Goal: Transaction & Acquisition: Purchase product/service

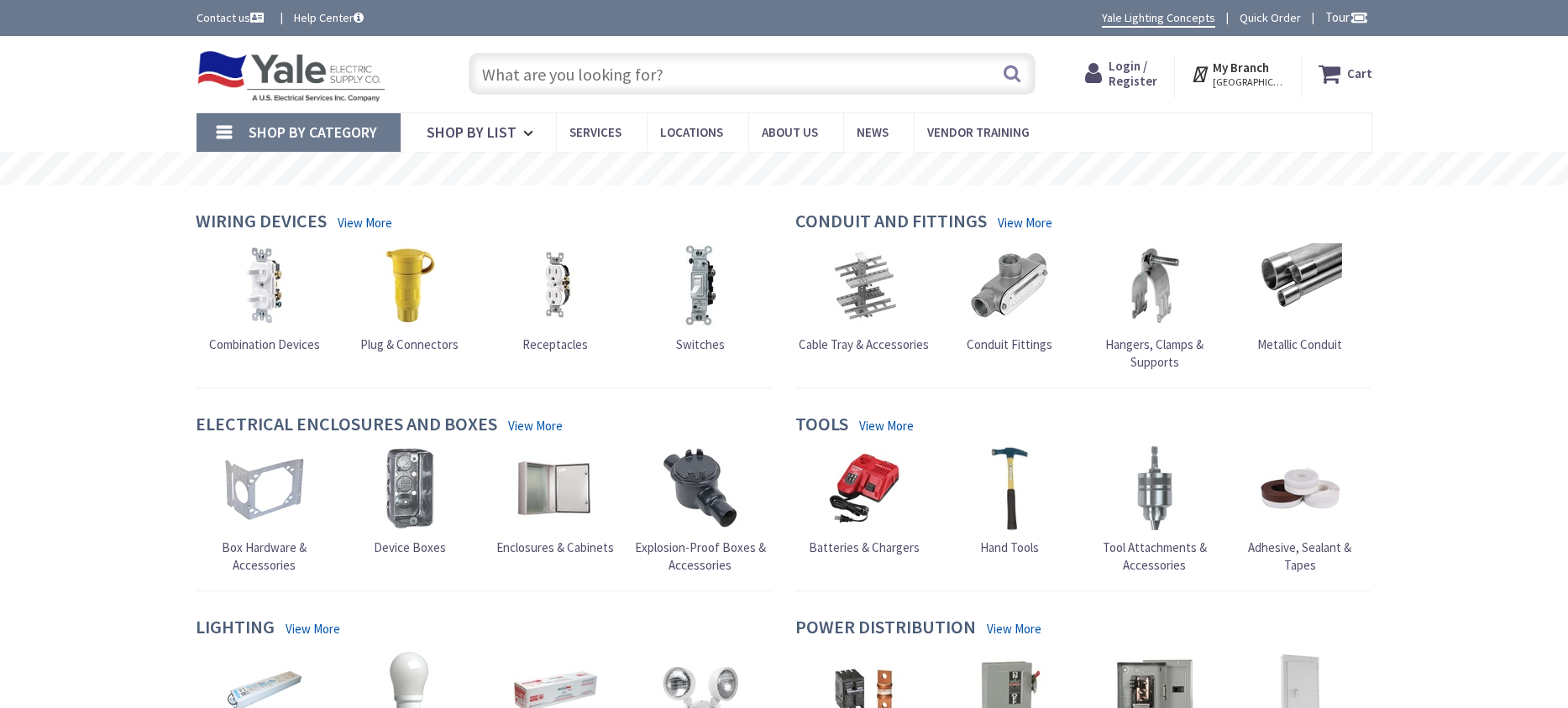
click at [547, 78] on input "text" at bounding box center [752, 74] width 567 height 42
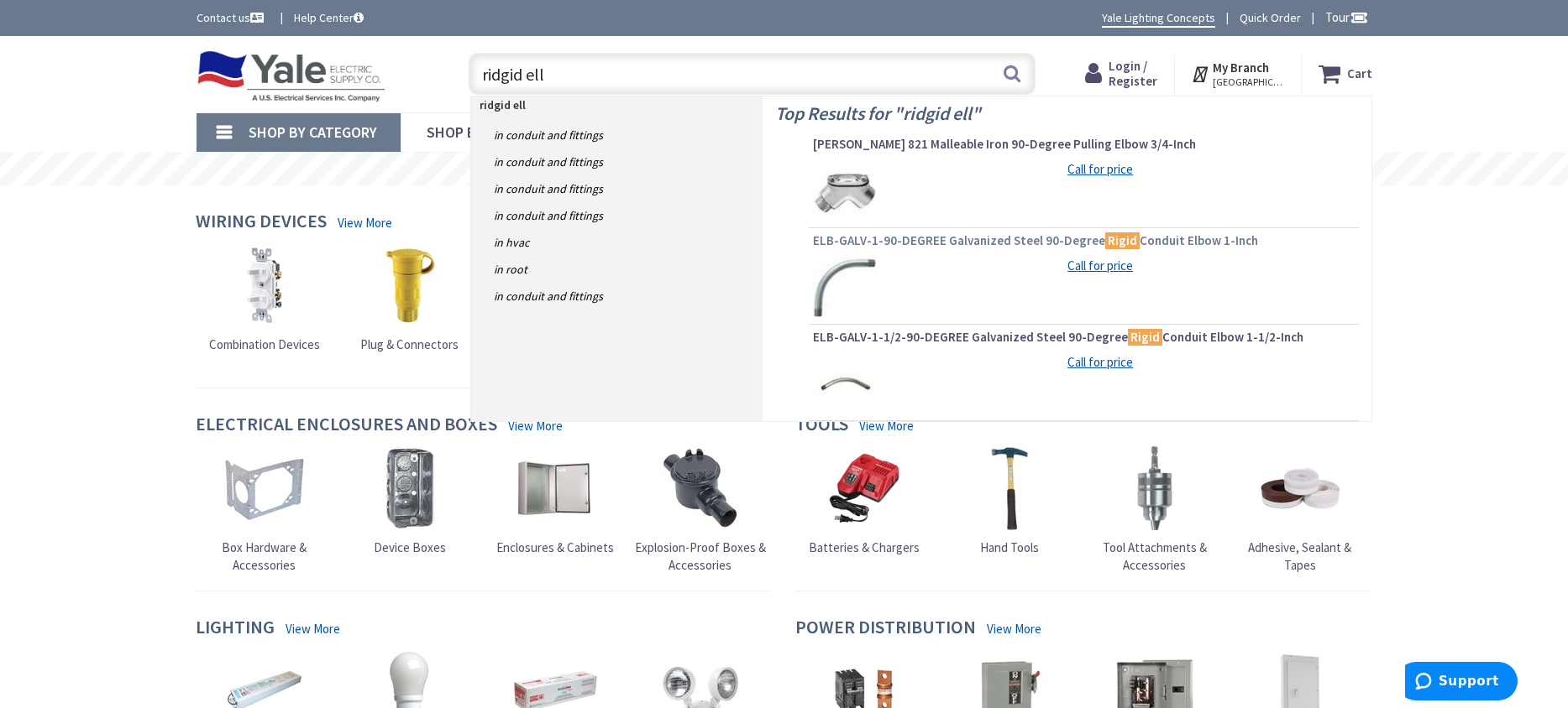
type input "ridgid ell"
click at [1036, 241] on span "ELB-GALV-1-90-DEGREE Galvanized Steel 90-Degree Rigid Conduit Elbow 1-Inch" at bounding box center [1083, 240] width 542 height 17
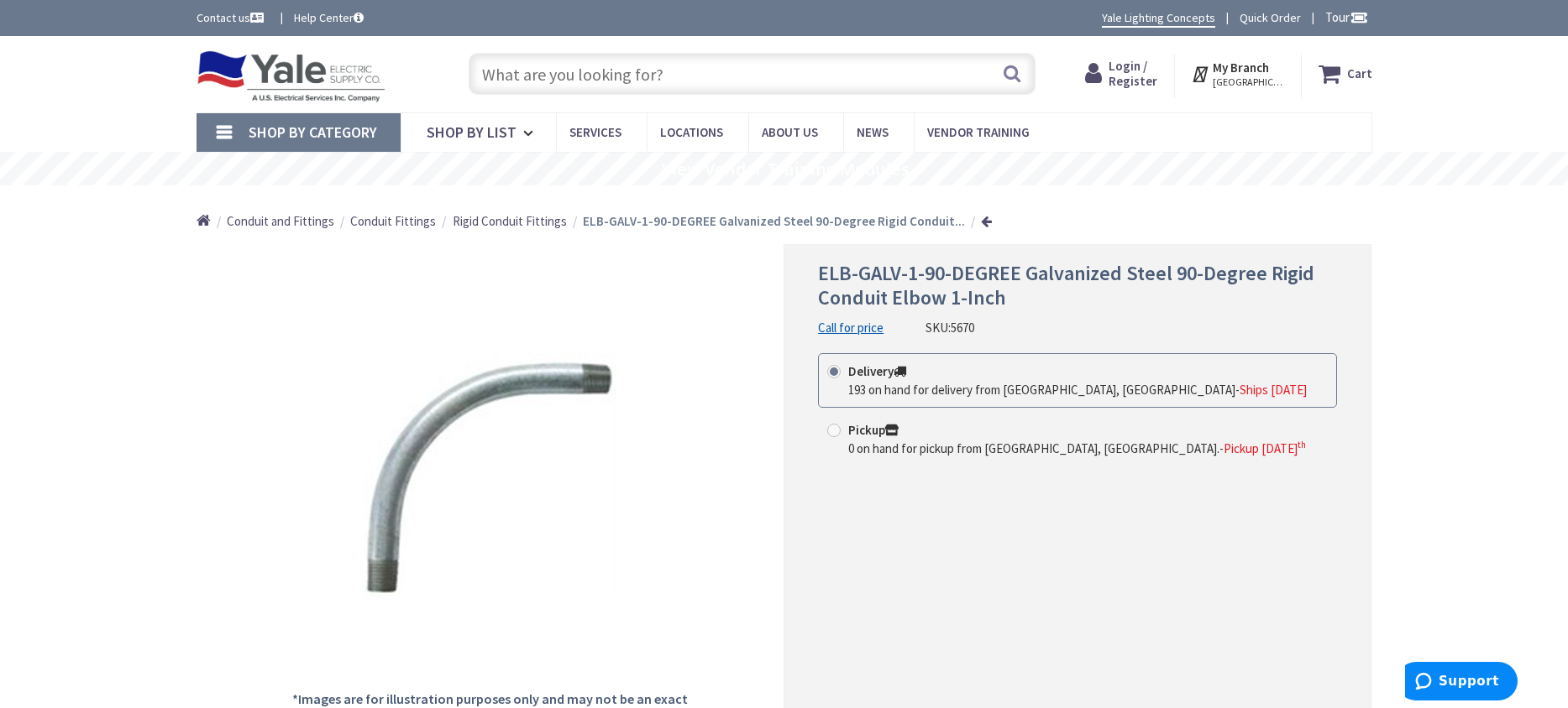
click at [497, 219] on span "Rigid Conduit Fittings" at bounding box center [509, 221] width 114 height 16
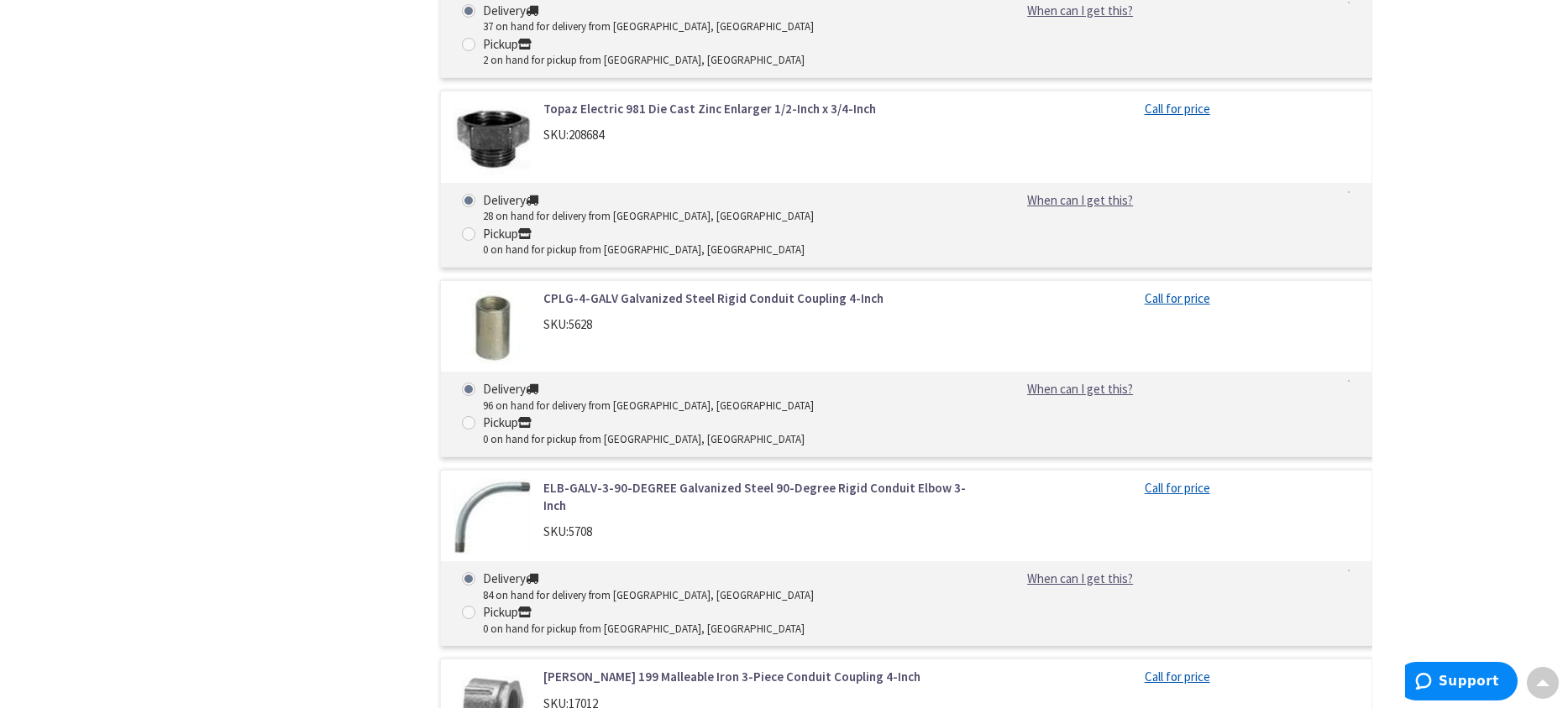
scroll to position [5202, 0]
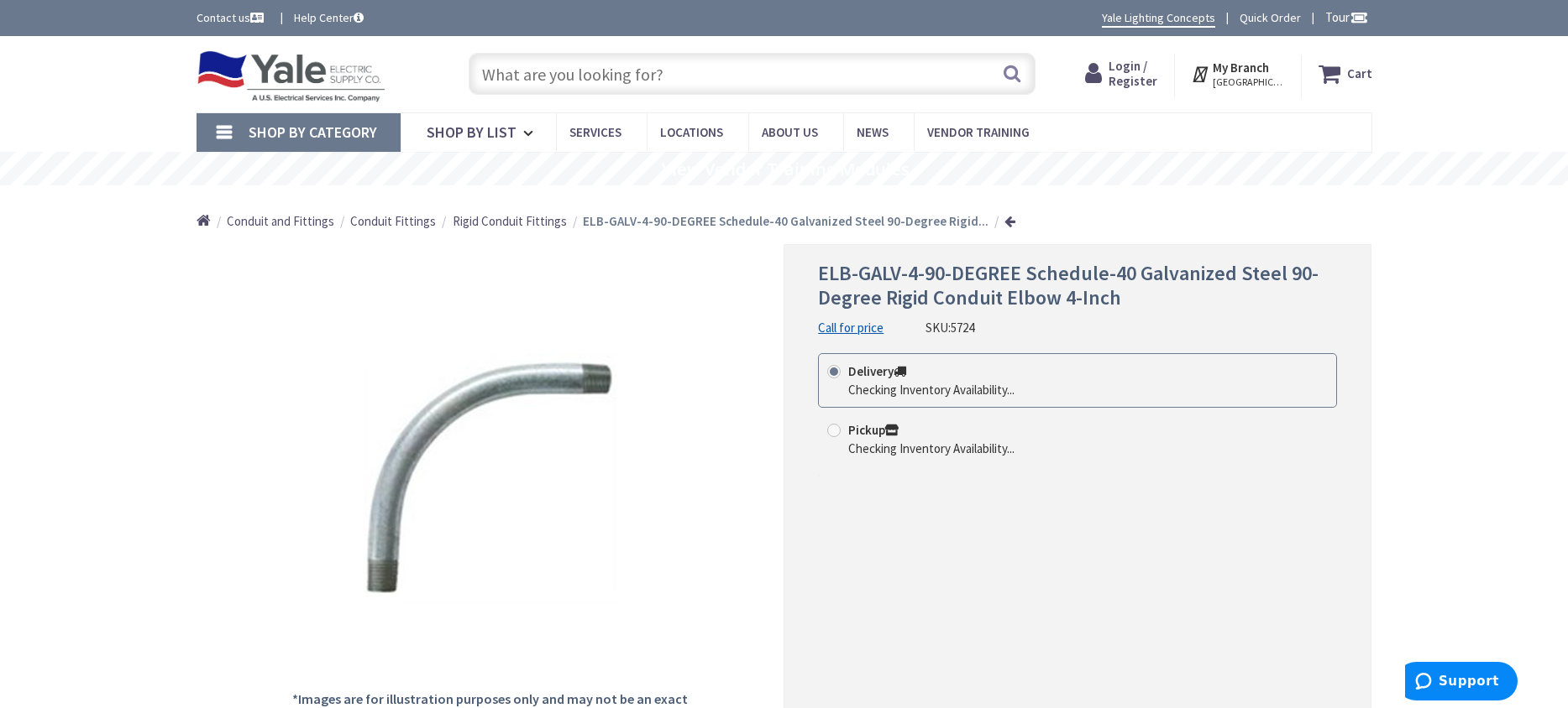
click at [1140, 69] on span "Login / Register" at bounding box center [1133, 74] width 49 height 31
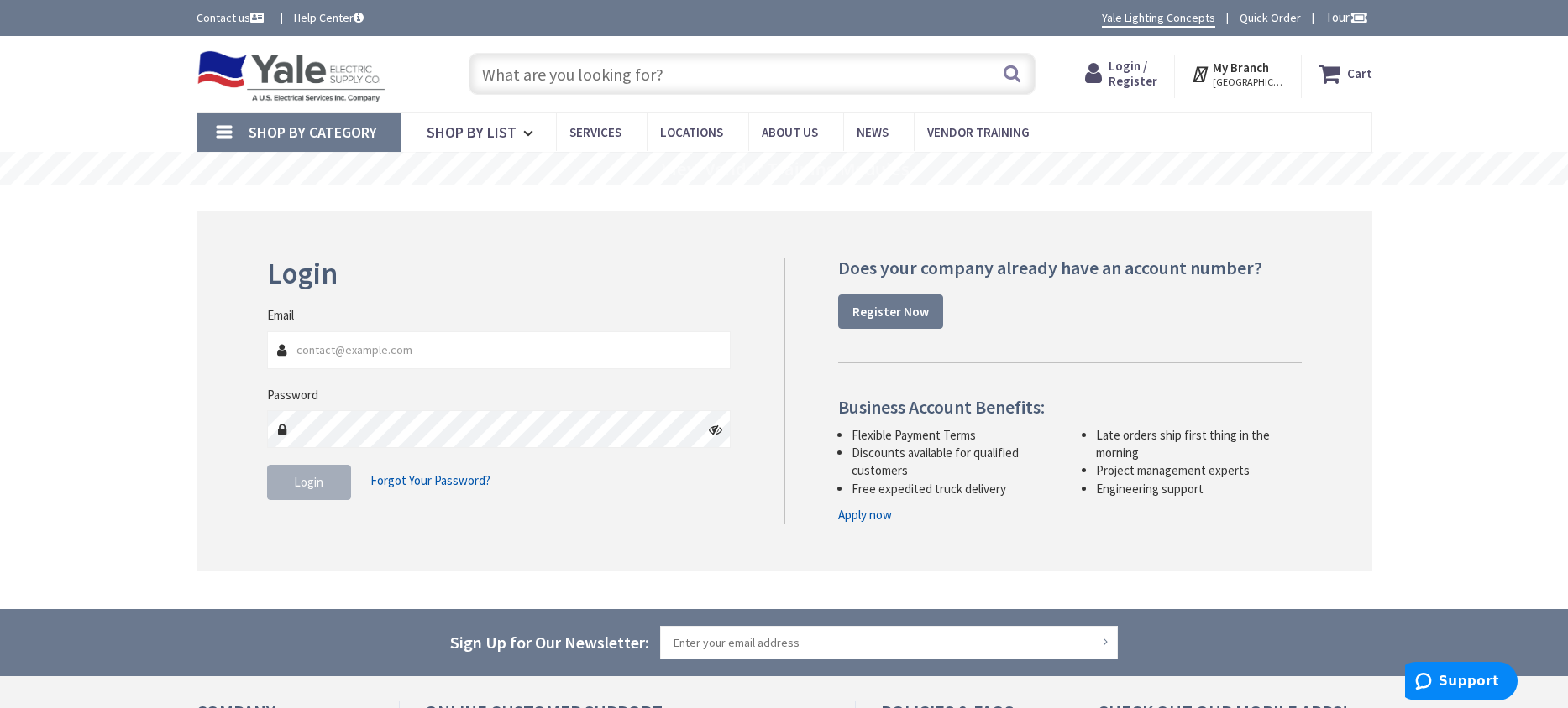
type input "[EMAIL_ADDRESS][DOMAIN_NAME]"
click at [312, 483] on span "Login" at bounding box center [309, 481] width 29 height 16
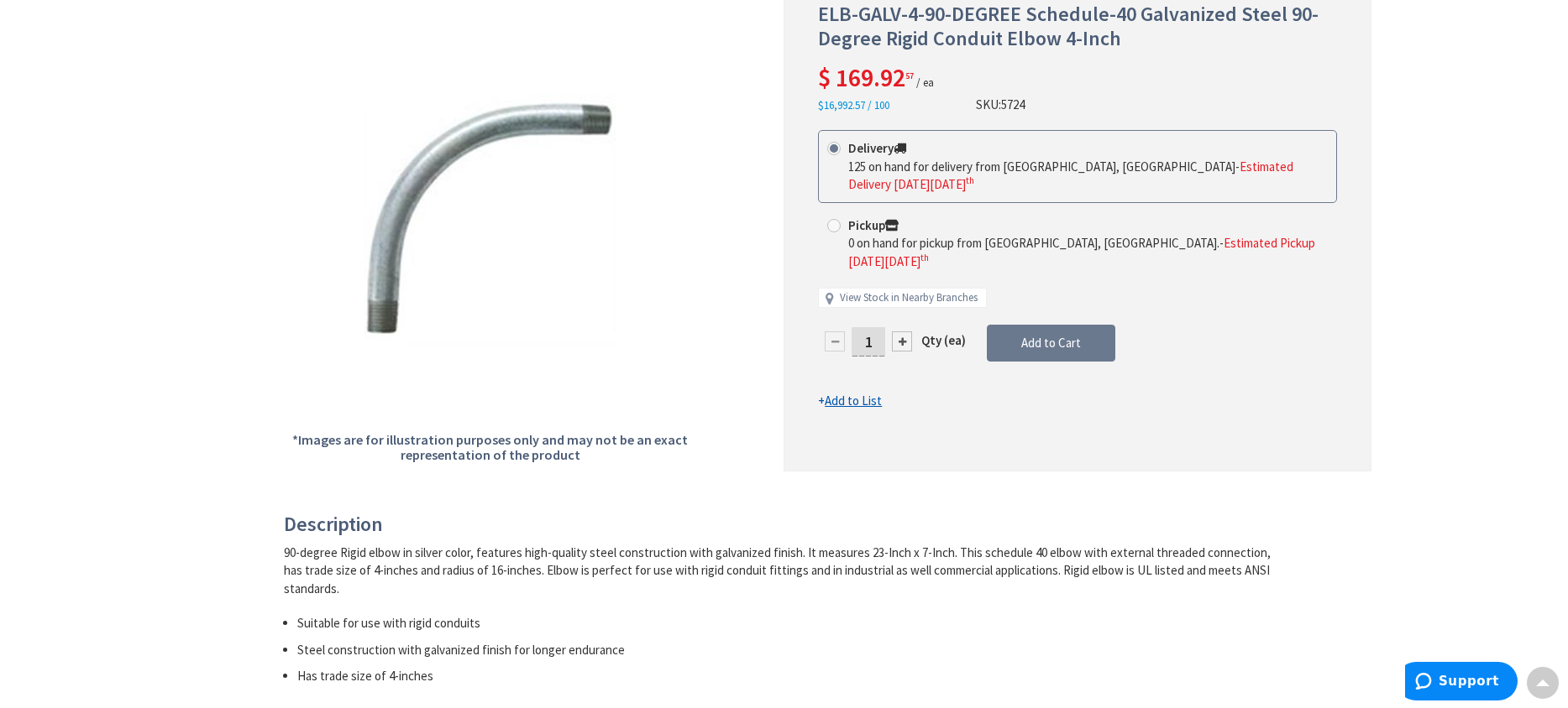
scroll to position [84, 0]
